Goal: Navigation & Orientation: Find specific page/section

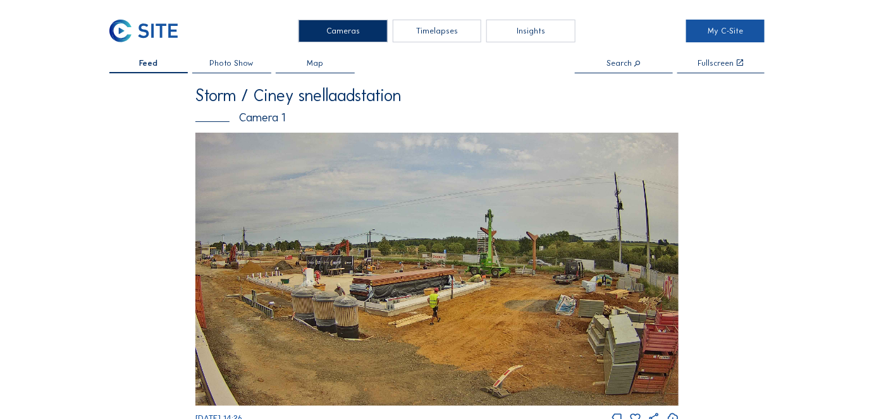
click at [720, 30] on link "My C-Site" at bounding box center [725, 31] width 78 height 23
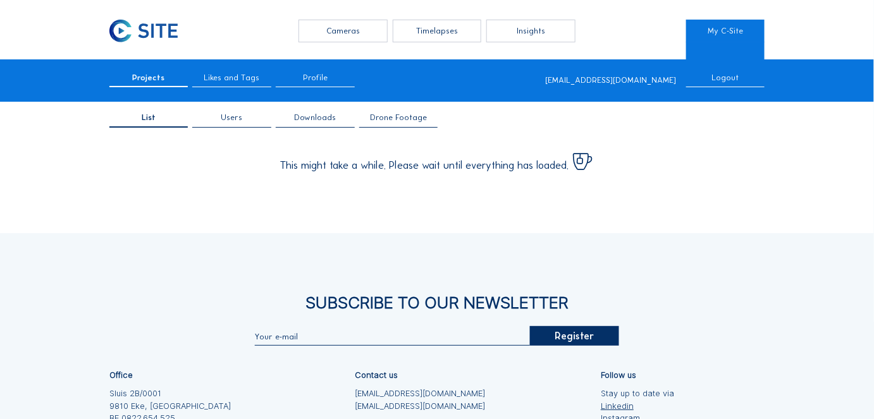
click at [395, 120] on span "Drone Footage" at bounding box center [398, 118] width 57 height 8
click at [395, 120] on span "Drone Footage" at bounding box center [398, 118] width 59 height 8
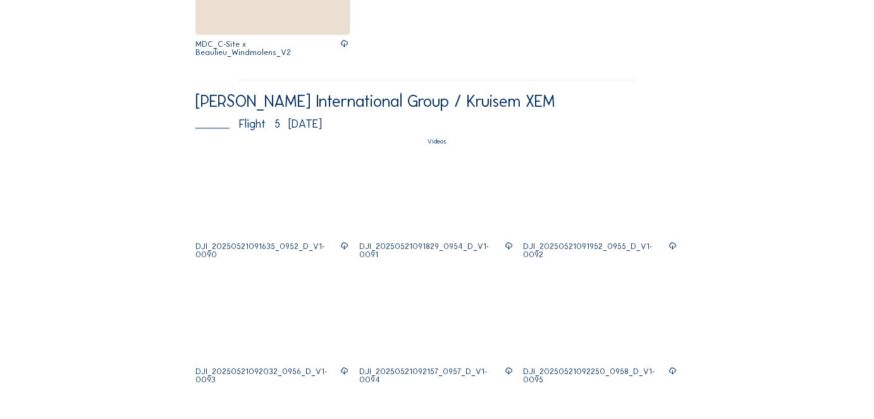
scroll to position [862, 0]
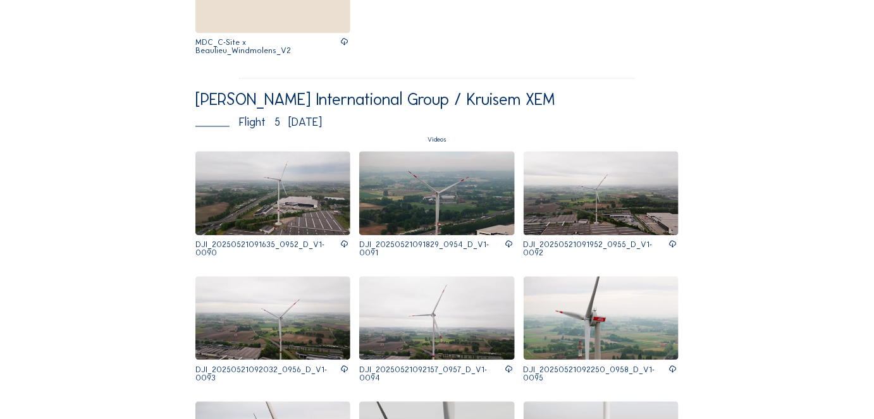
click at [231, 151] on img at bounding box center [273, 193] width 156 height 84
click at [421, 152] on img at bounding box center [437, 193] width 156 height 84
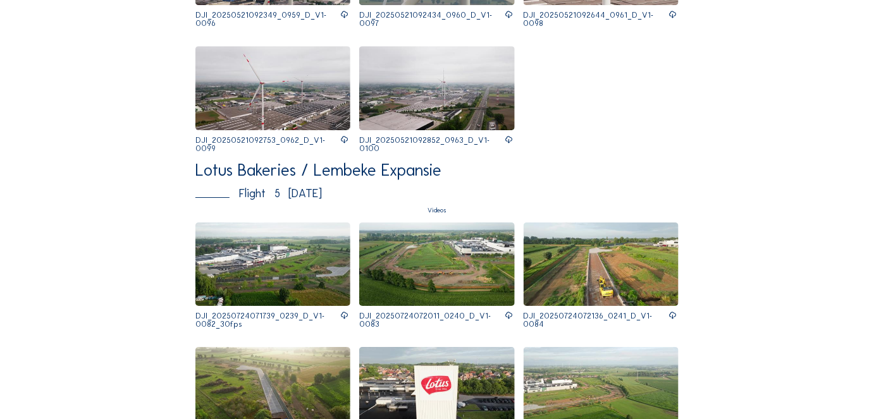
scroll to position [1437, 0]
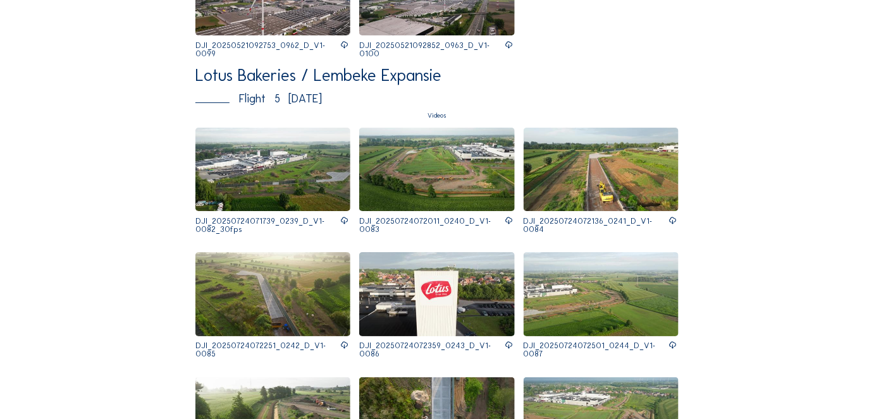
click at [279, 128] on img at bounding box center [273, 170] width 156 height 84
click at [447, 128] on img at bounding box center [437, 170] width 156 height 84
